Goal: Transaction & Acquisition: Purchase product/service

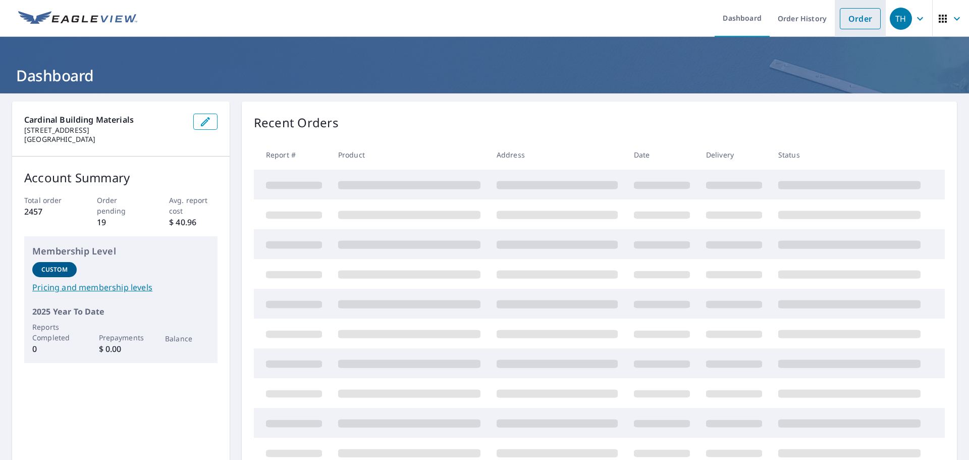
click at [844, 24] on link "Order" at bounding box center [859, 18] width 41 height 21
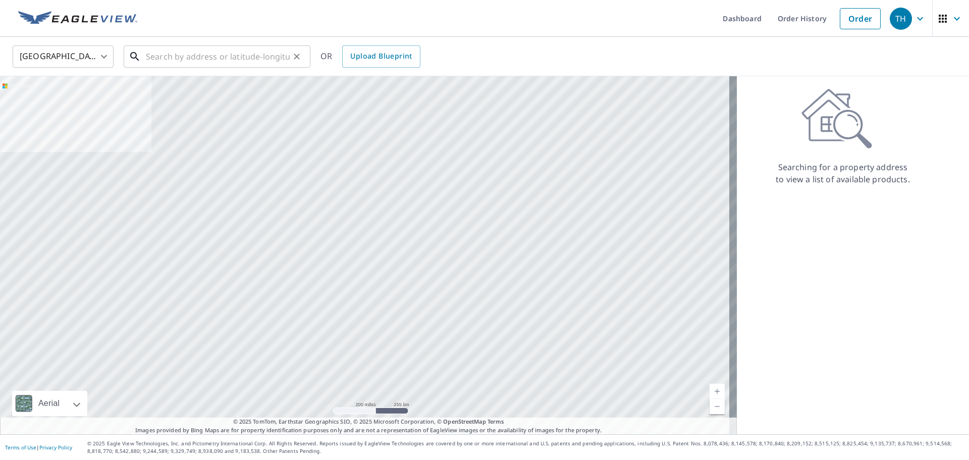
click at [219, 63] on input "text" at bounding box center [218, 56] width 144 height 28
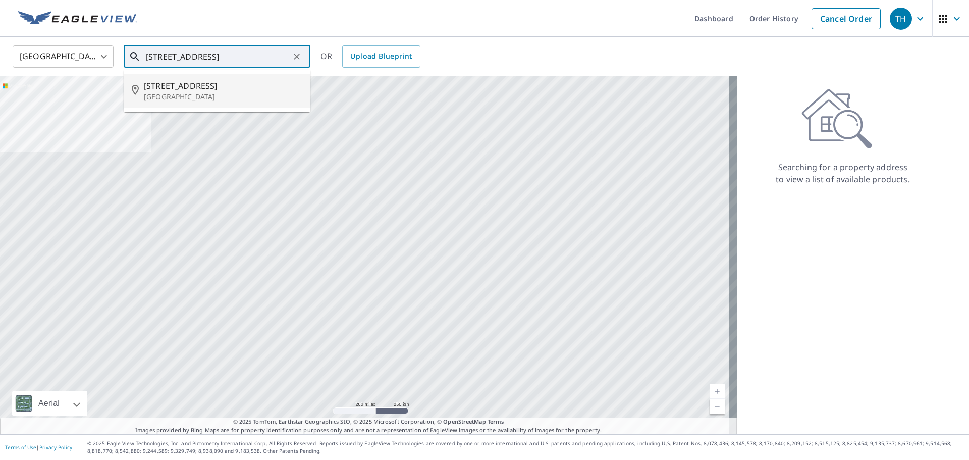
click at [218, 89] on span "[STREET_ADDRESS]" at bounding box center [223, 86] width 158 height 12
type input "[STREET_ADDRESS]"
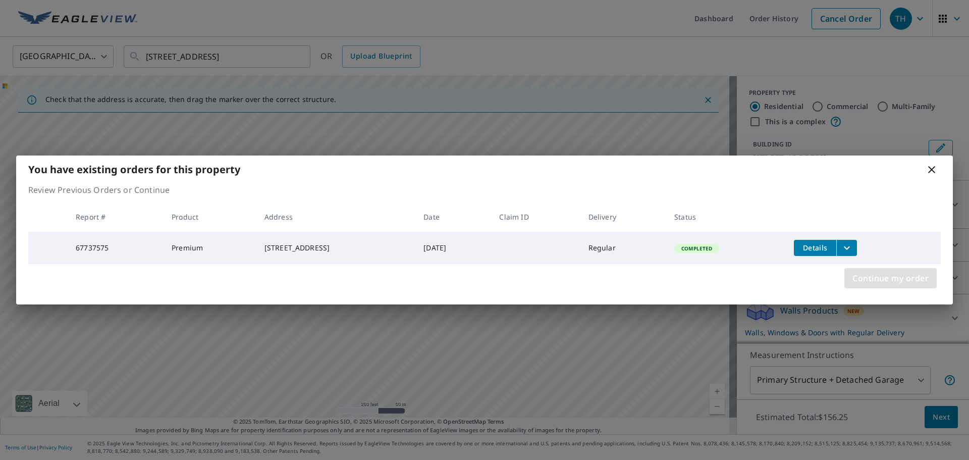
click at [886, 278] on span "Continue my order" at bounding box center [890, 278] width 76 height 14
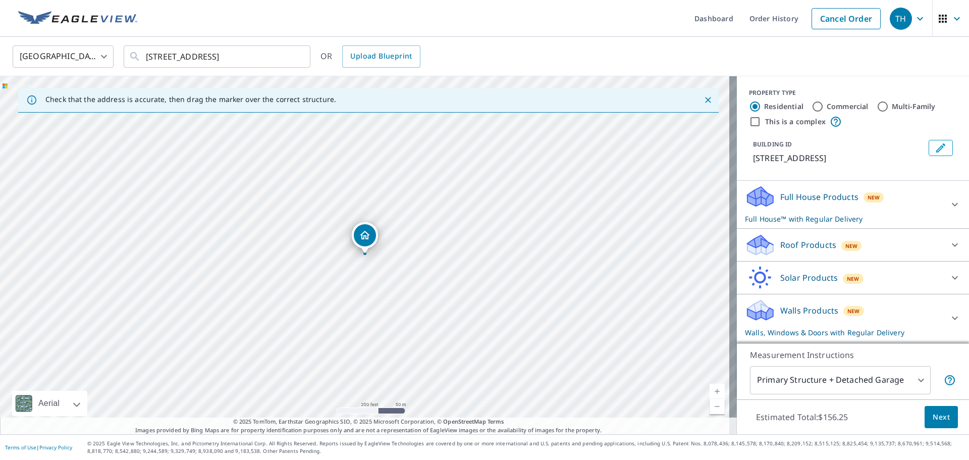
click at [803, 208] on div "Full House Products New Full House™ with Regular Delivery" at bounding box center [844, 204] width 198 height 39
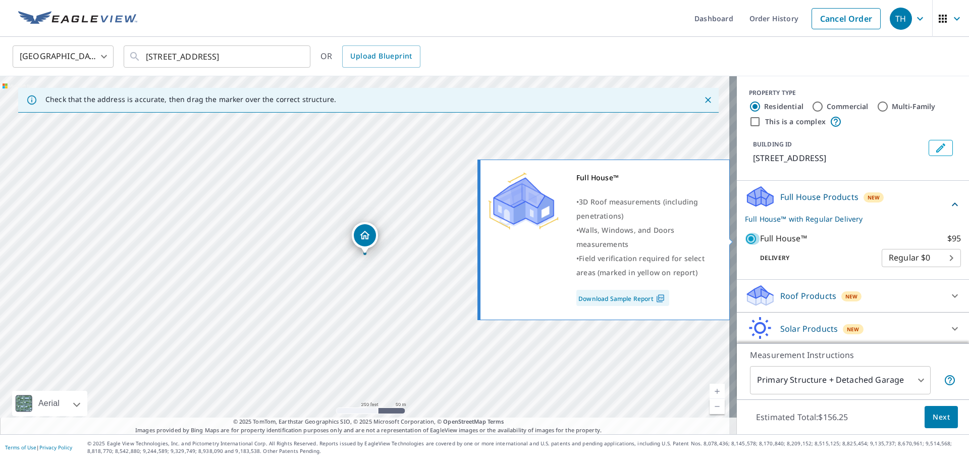
click at [745, 241] on input "Full House™ $95" at bounding box center [752, 239] width 15 height 12
checkbox input "false"
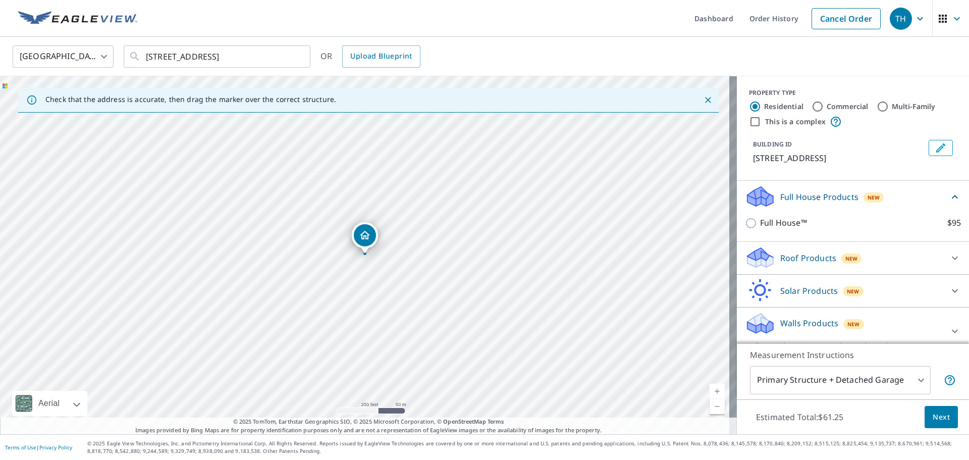
click at [766, 250] on icon at bounding box center [760, 258] width 30 height 24
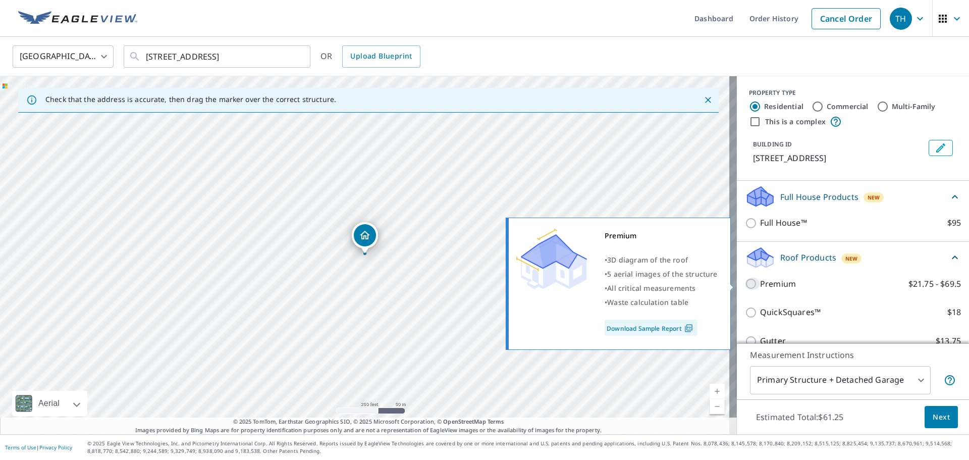
click at [752, 282] on input "Premium $21.75 - $69.5" at bounding box center [752, 283] width 15 height 12
checkbox input "true"
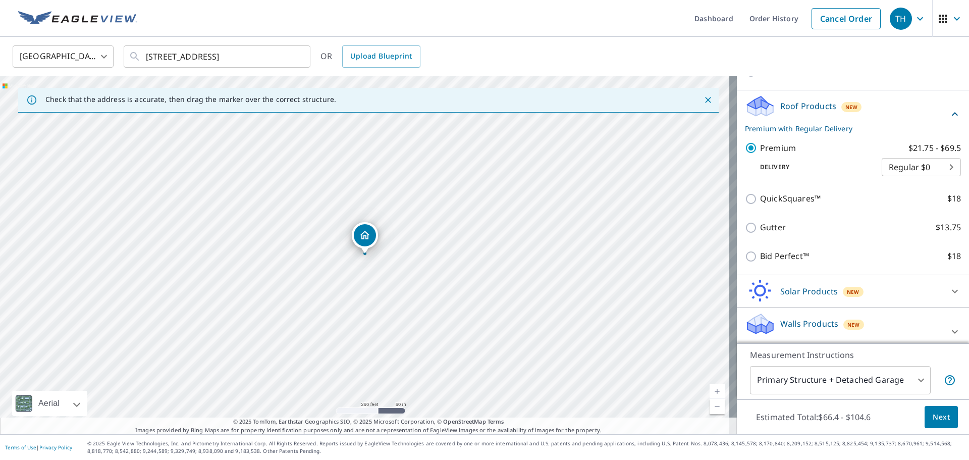
click at [769, 300] on div "Solar Products New" at bounding box center [844, 291] width 198 height 24
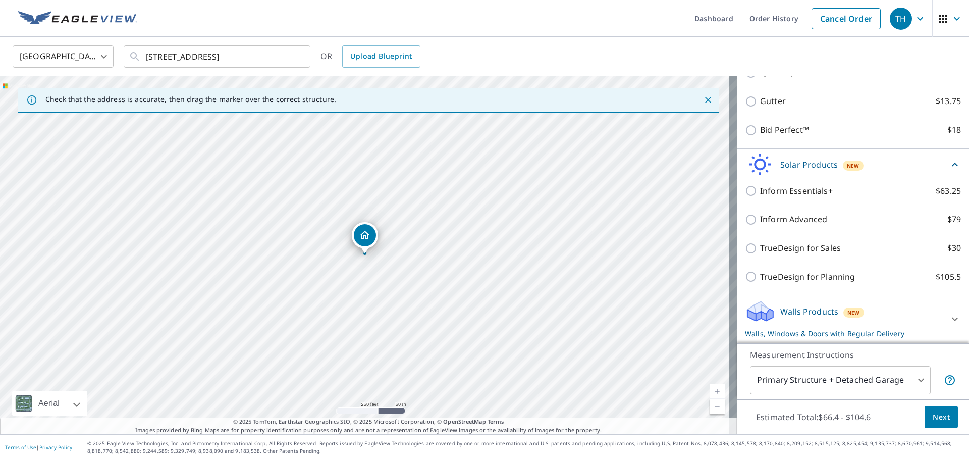
click at [771, 304] on div "Walls Products New Walls, Windows & Doors with Regular Delivery" at bounding box center [844, 318] width 198 height 39
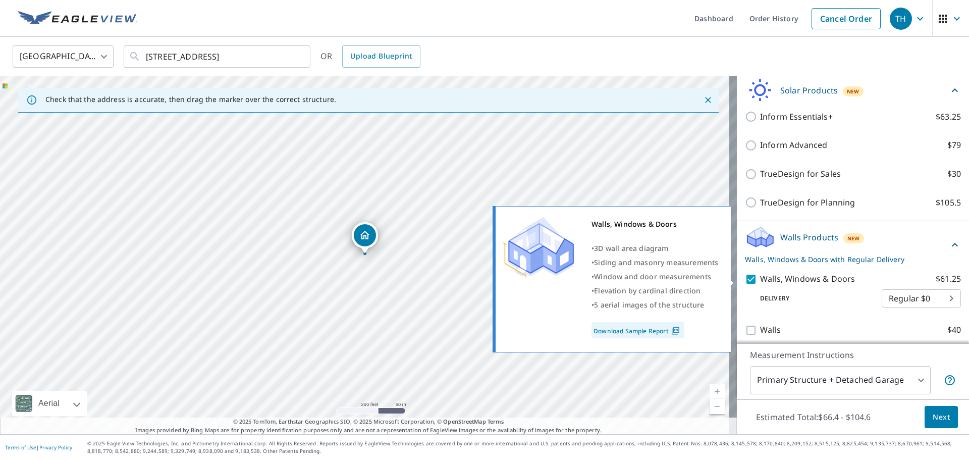
click at [745, 279] on input "Walls, Windows & Doors $61.25" at bounding box center [752, 279] width 15 height 12
checkbox input "false"
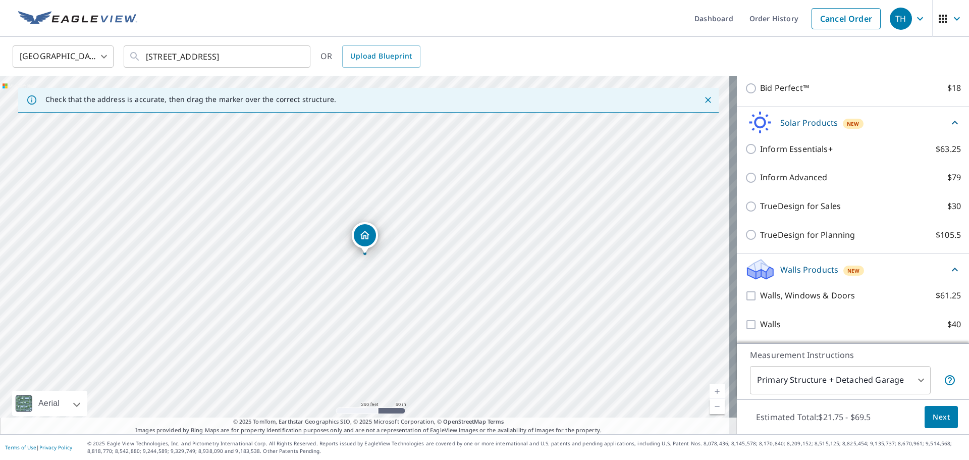
scroll to position [168, 0]
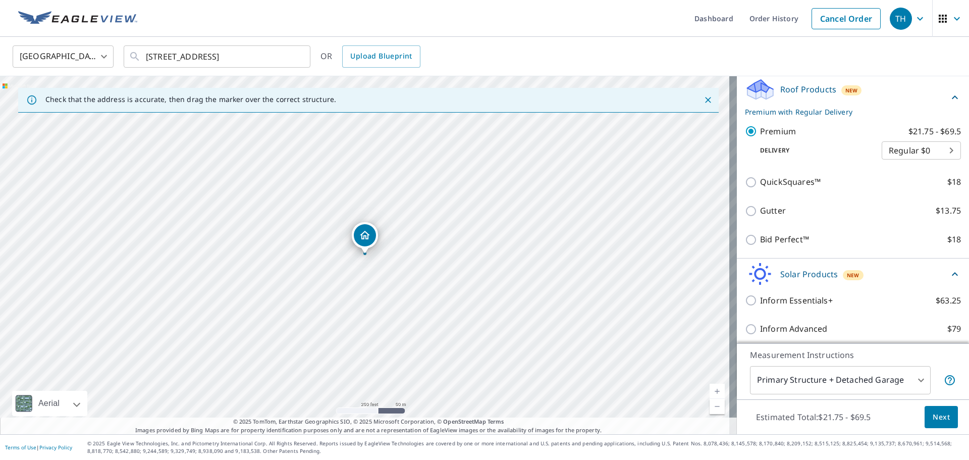
click at [935, 420] on span "Next" at bounding box center [940, 417] width 17 height 13
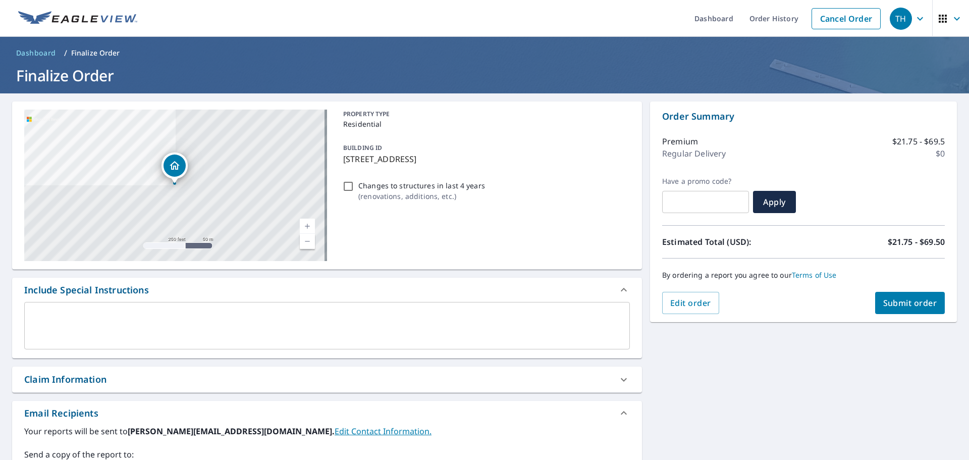
click at [897, 311] on button "Submit order" at bounding box center [910, 303] width 70 height 22
checkbox input "true"
